Goal: Information Seeking & Learning: Learn about a topic

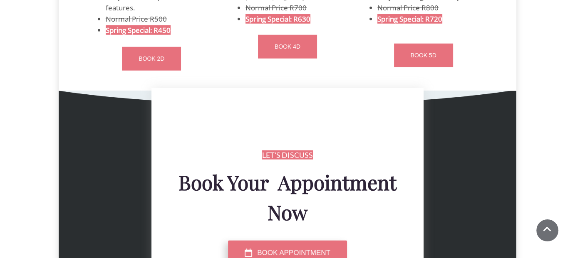
scroll to position [2223, 0]
